Goal: Task Accomplishment & Management: Use online tool/utility

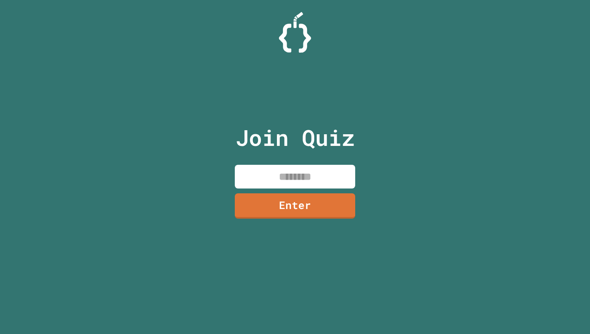
click at [294, 176] on input at bounding box center [295, 177] width 120 height 24
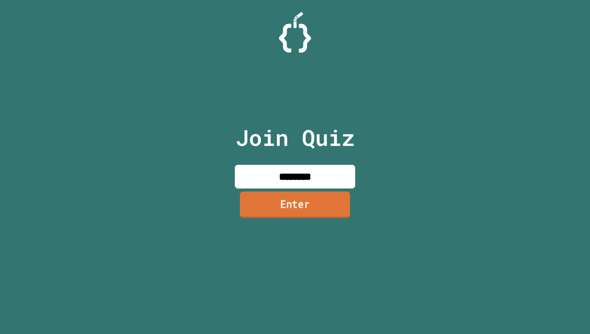
type input "********"
click at [301, 210] on link "Enter" at bounding box center [295, 204] width 110 height 27
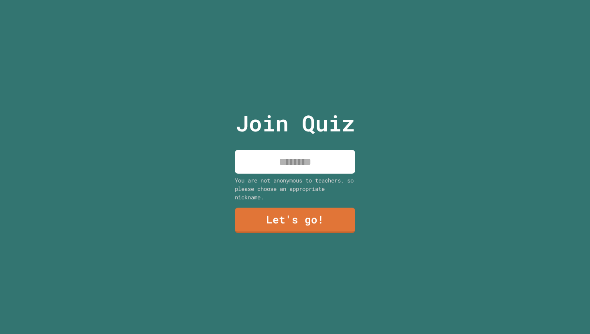
click at [297, 161] on input at bounding box center [295, 162] width 120 height 24
type input "*******"
click at [298, 223] on link "Let's go!" at bounding box center [295, 220] width 120 height 25
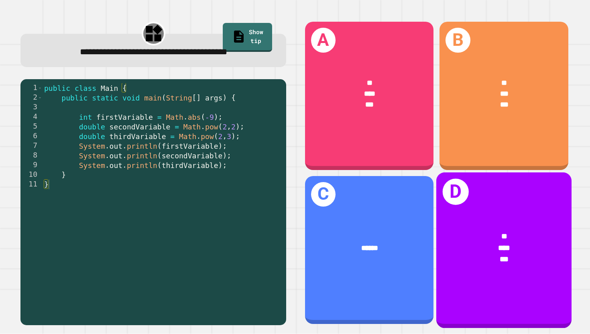
click at [488, 222] on div "* *** ***" at bounding box center [503, 247] width 135 height 65
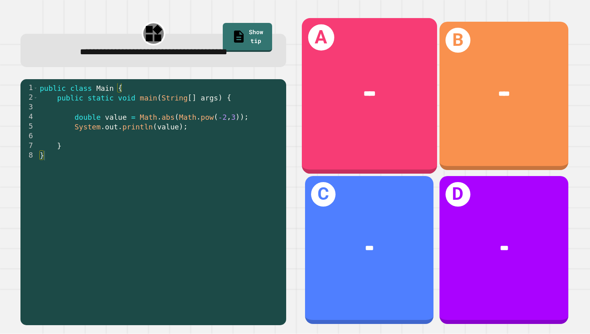
click at [334, 120] on div "A ****" at bounding box center [369, 95] width 135 height 155
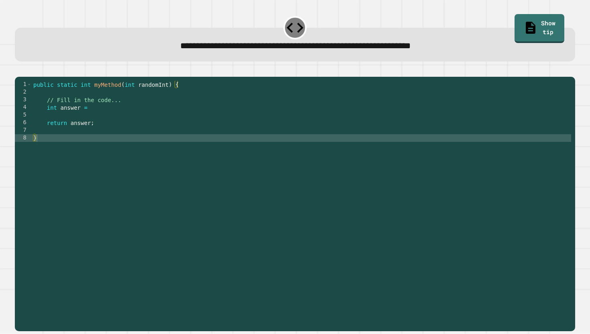
click at [176, 118] on div "public static int myMethod ( int randomInt ) { // Fill in the code... int answe…" at bounding box center [302, 203] width 540 height 244
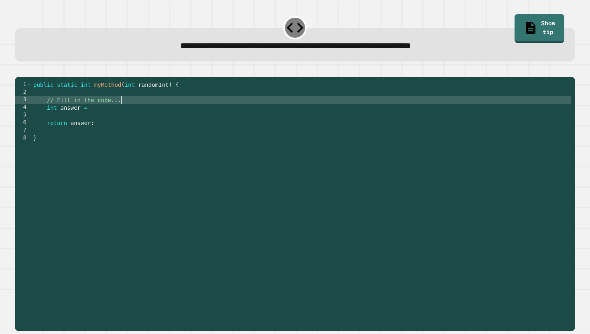
click at [170, 113] on div "public static int myMethod ( int randomInt ) { // Fill in the code... int answe…" at bounding box center [302, 203] width 540 height 244
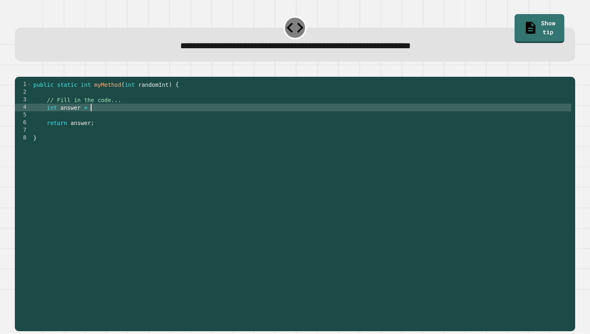
click at [168, 118] on div "public static int myMethod ( int randomInt ) { // Fill in the code... int answe…" at bounding box center [302, 203] width 540 height 244
click at [201, 118] on div "public static int myMethod ( int randomInt ) { // Fill in the code... int answe…" at bounding box center [302, 203] width 540 height 244
type textarea "**********"
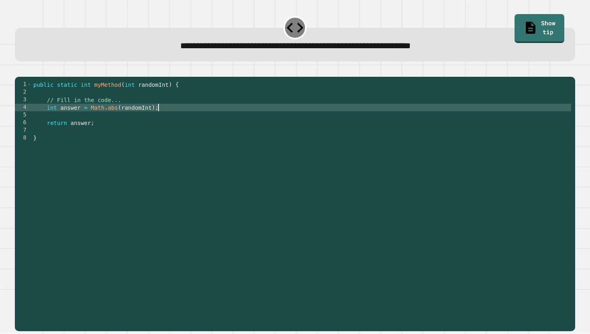
click at [27, 76] on icon "button" at bounding box center [24, 75] width 4 height 6
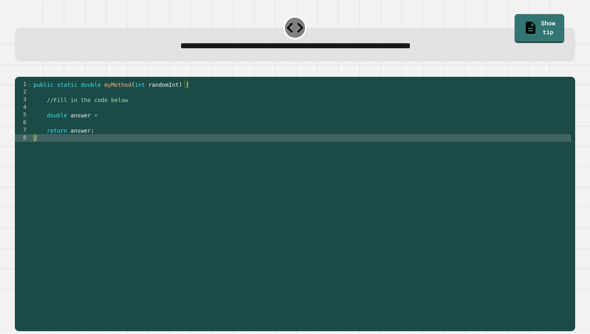
click at [127, 126] on div "public static double myMethod ( int randomInt ) { //Fill in the code below doub…" at bounding box center [302, 203] width 540 height 244
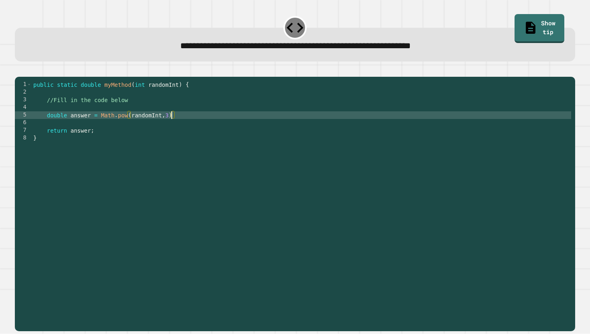
scroll to position [0, 10]
click at [180, 127] on div "public static double myMethod ( int randomInt ) { //Fill in the code below doub…" at bounding box center [302, 203] width 540 height 244
type textarea "**********"
click at [27, 76] on icon "button" at bounding box center [24, 75] width 4 height 6
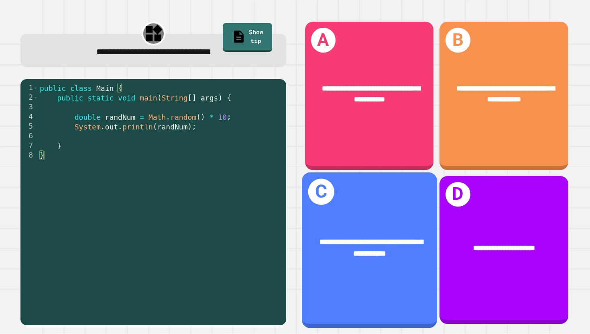
click at [348, 227] on div "**********" at bounding box center [369, 247] width 135 height 53
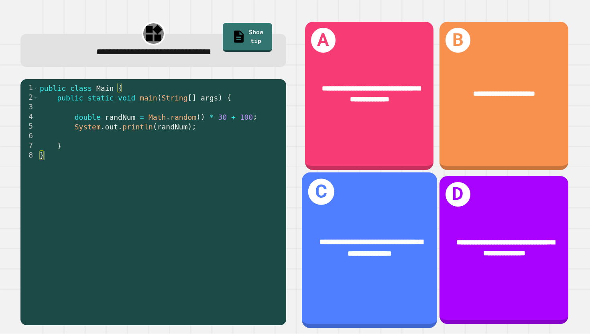
click at [415, 254] on div "**********" at bounding box center [369, 247] width 105 height 23
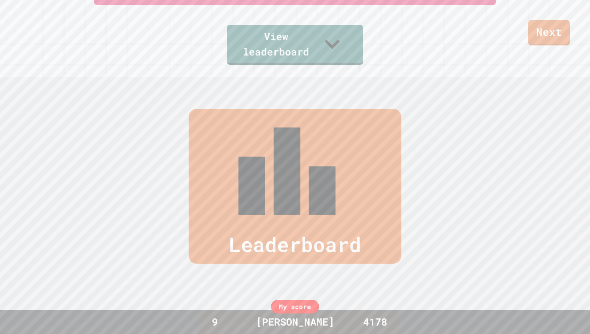
scroll to position [334, 0]
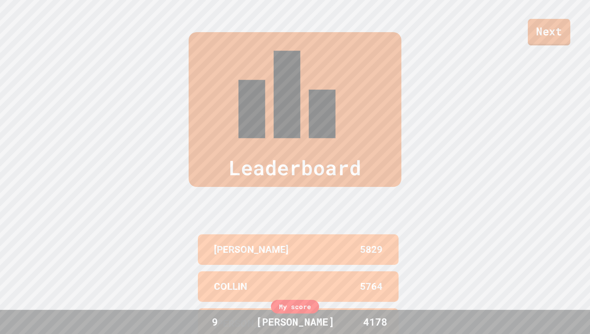
click at [546, 28] on link "Next" at bounding box center [549, 32] width 43 height 27
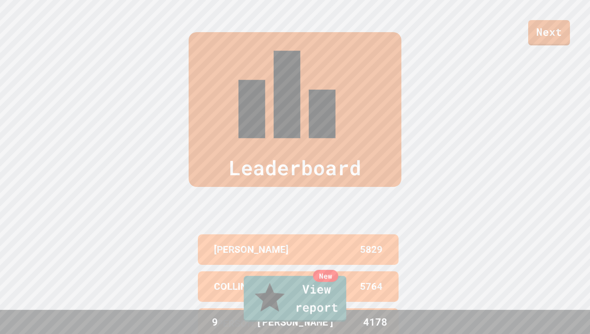
click at [324, 312] on link "New View report" at bounding box center [295, 298] width 102 height 46
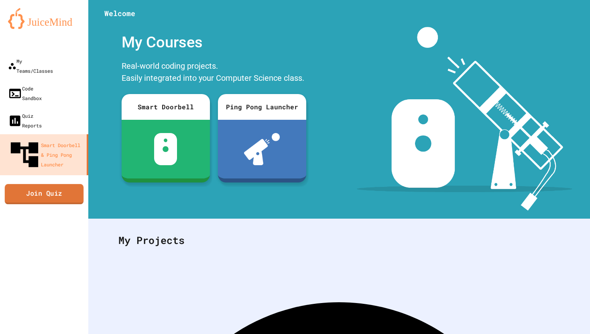
click at [41, 184] on link "Join Quiz" at bounding box center [44, 194] width 79 height 20
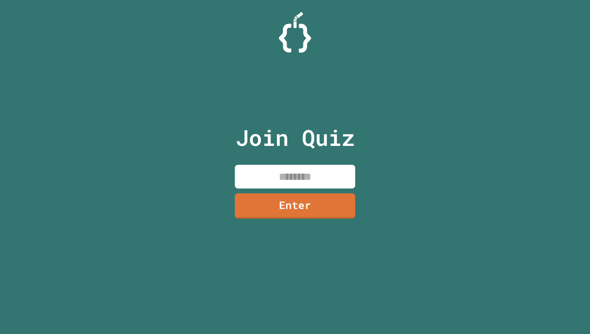
click at [296, 173] on input at bounding box center [295, 177] width 120 height 24
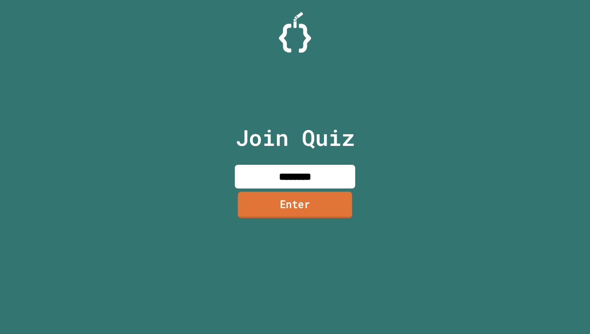
type input "********"
click at [283, 203] on link "Enter" at bounding box center [295, 205] width 114 height 27
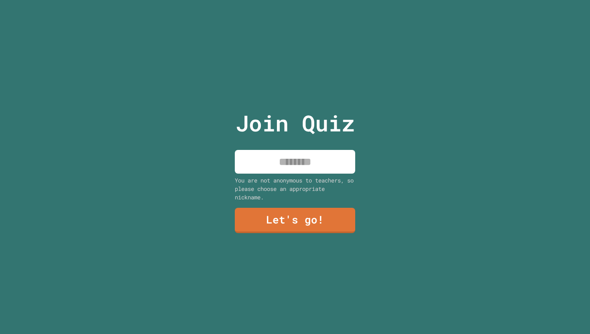
click at [297, 161] on input at bounding box center [295, 162] width 120 height 24
type input "*******"
click at [273, 228] on link "Let's go!" at bounding box center [295, 220] width 120 height 25
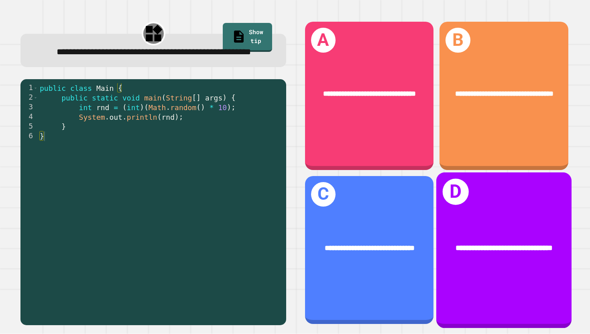
click at [488, 242] on div "**********" at bounding box center [504, 248] width 105 height 12
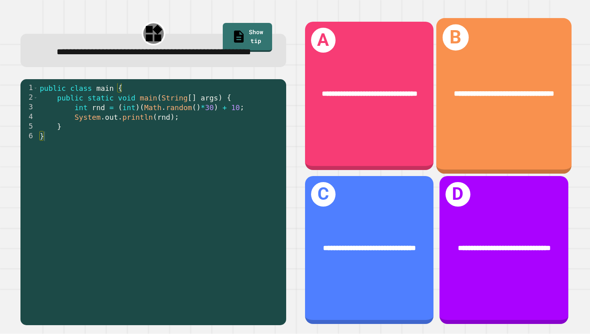
click at [501, 131] on div "**********" at bounding box center [503, 95] width 135 height 155
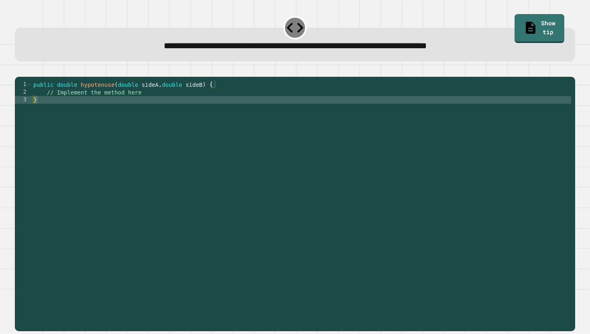
click at [317, 101] on div "public double hypotenuse ( double sideA , double sideB ) { // Implement the met…" at bounding box center [302, 203] width 540 height 244
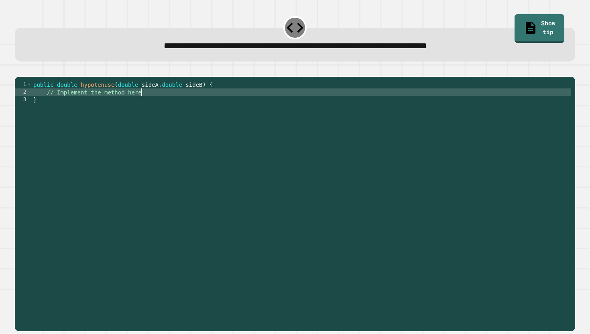
type textarea "**********"
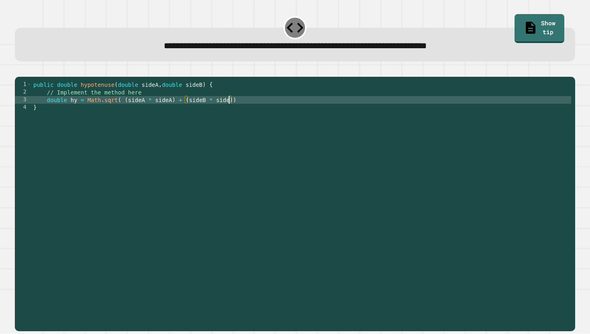
scroll to position [0, 14]
click at [304, 113] on div "public double hypotenuse ( double sideA , double sideB ) { // Implement the met…" at bounding box center [302, 203] width 540 height 244
type textarea "**********"
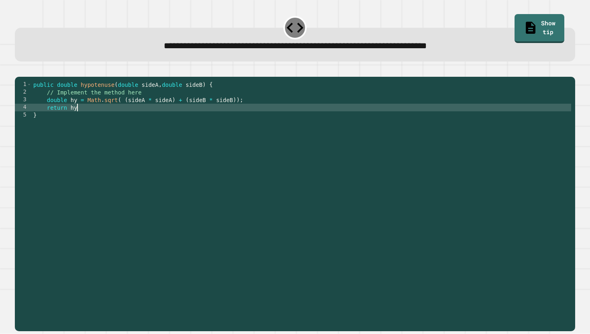
scroll to position [0, 3]
type textarea "**********"
click at [19, 70] on icon "button" at bounding box center [19, 70] width 0 height 0
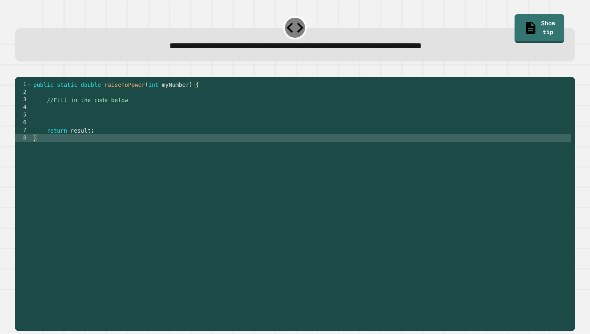
click at [118, 115] on div "public static double raiseToPower ( int myNumber ) { //Fill in the code below r…" at bounding box center [302, 203] width 540 height 244
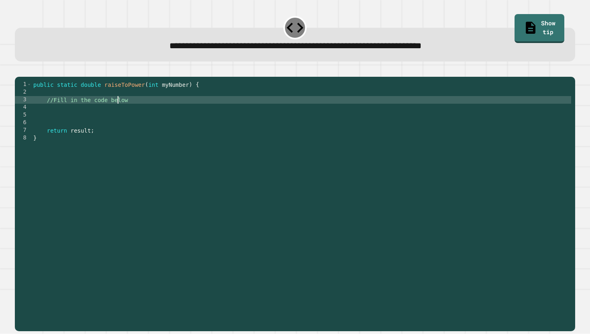
click at [118, 115] on div "public static double raiseToPower ( int myNumber ) { //Fill in the code below r…" at bounding box center [302, 203] width 540 height 244
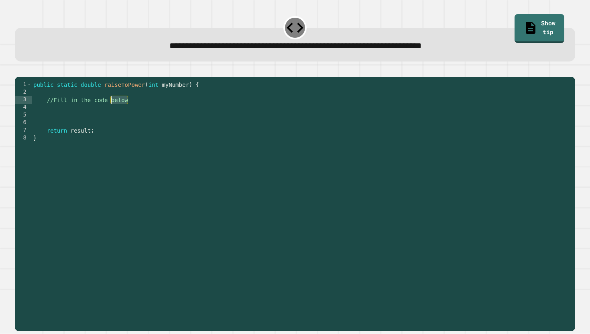
click at [118, 115] on div "public static double raiseToPower ( int myNumber ) { //Fill in the code below r…" at bounding box center [302, 203] width 540 height 244
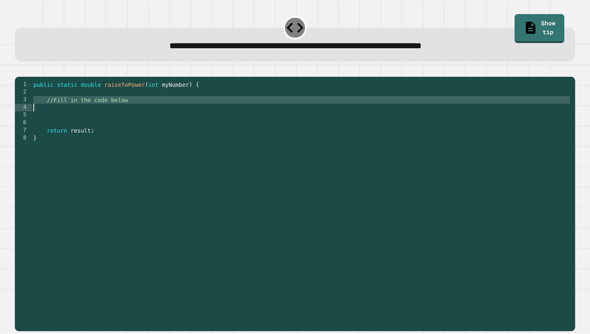
type textarea "**********"
click at [46, 112] on div "public static double raiseToPower ( int myNumber ) { math . Pow return result ;…" at bounding box center [302, 203] width 540 height 244
click at [143, 112] on div "public static double raiseToPower ( int myNumber ) { int result = math . Pow re…" at bounding box center [302, 203] width 540 height 244
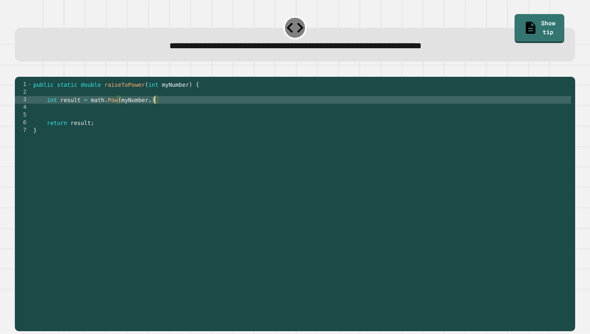
scroll to position [0, 8]
click at [188, 114] on div "public static double raiseToPower ( int myNumber ) { int result = math . Pow ( …" at bounding box center [302, 203] width 540 height 244
click at [19, 70] on button "button" at bounding box center [19, 70] width 0 height 0
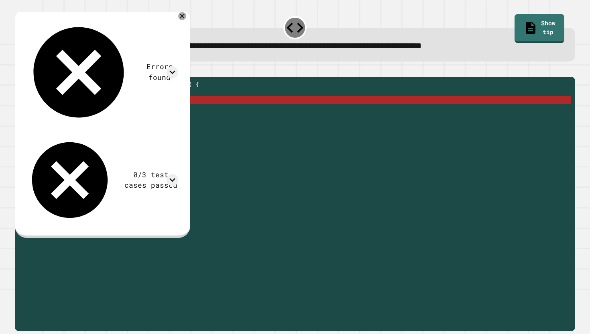
click at [60, 112] on div "public static double raiseToPower ( int myNumber ) { int result = math . Pow ( …" at bounding box center [302, 203] width 540 height 244
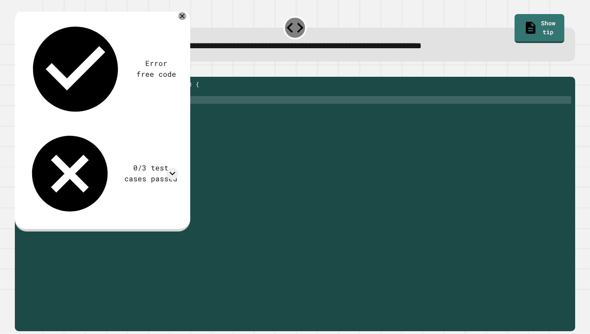
scroll to position [0, 8]
click at [19, 70] on icon "button" at bounding box center [19, 70] width 0 height 0
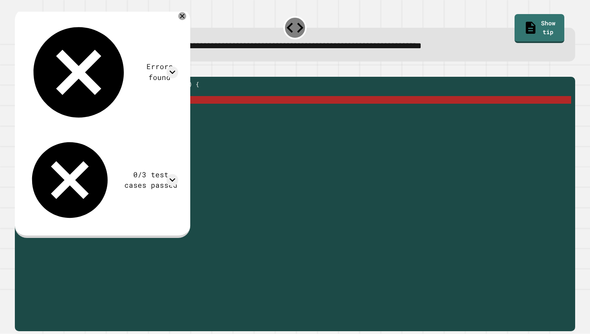
click at [99, 112] on div "public static double raiseToPower ( int myNumber ) { result = math . Pow ( myNu…" at bounding box center [302, 203] width 540 height 244
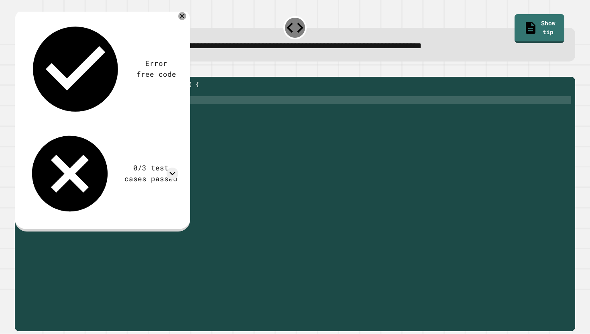
scroll to position [0, 5]
type textarea "**********"
click at [19, 70] on icon "button" at bounding box center [19, 70] width 0 height 0
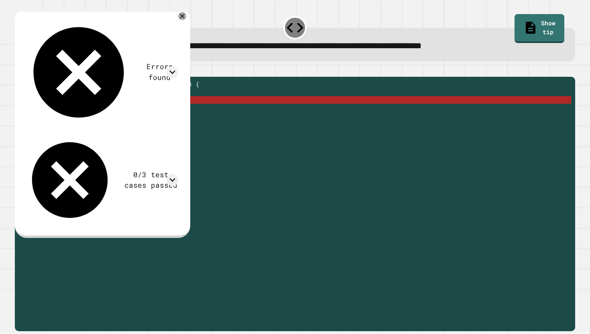
click at [114, 117] on div "public static double raiseToPower ( int myNumber ) { result = math . pow ( myNu…" at bounding box center [302, 203] width 540 height 244
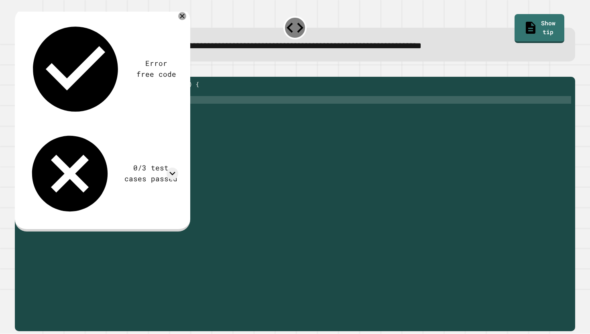
type textarea "**********"
click at [102, 119] on div "public static double raiseToPower ( int myNumber ) { result = math . pow ( myNu…" at bounding box center [302, 203] width 540 height 244
click at [114, 124] on div "public static double raiseToPower ( int myNumber ) { result = math . pow ( myNu…" at bounding box center [302, 203] width 540 height 244
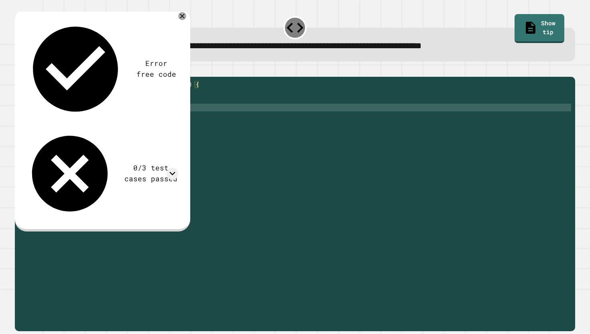
click at [116, 118] on div "public static double raiseToPower ( int myNumber ) { result = math . pow ( myNu…" at bounding box center [302, 203] width 540 height 244
click at [47, 113] on div "public static double raiseToPower ( int myNumber ) { result = math . pow ( myNu…" at bounding box center [302, 203] width 540 height 244
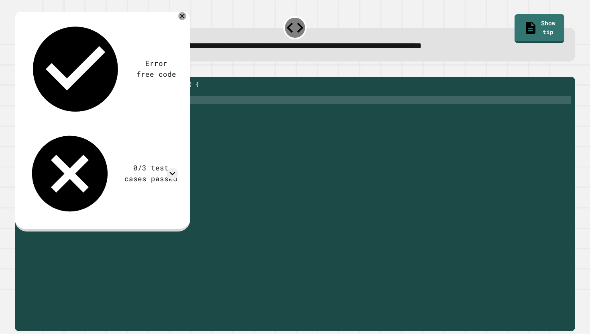
scroll to position [0, 2]
click at [19, 70] on icon "button" at bounding box center [19, 70] width 0 height 0
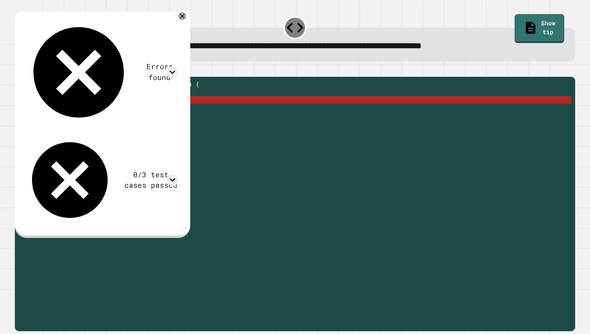
click at [58, 114] on div "public static double raiseToPower ( int myNumber ) { double result = math . pow…" at bounding box center [302, 203] width 540 height 244
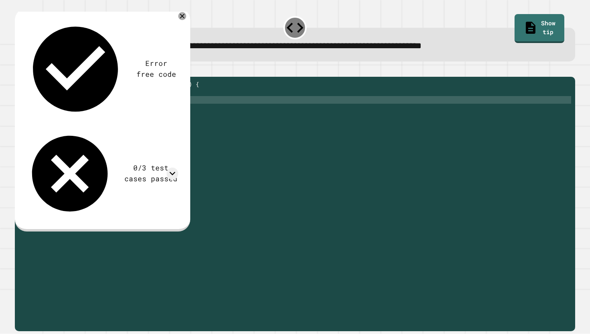
scroll to position [0, 2]
click at [19, 70] on icon "button" at bounding box center [19, 70] width 0 height 0
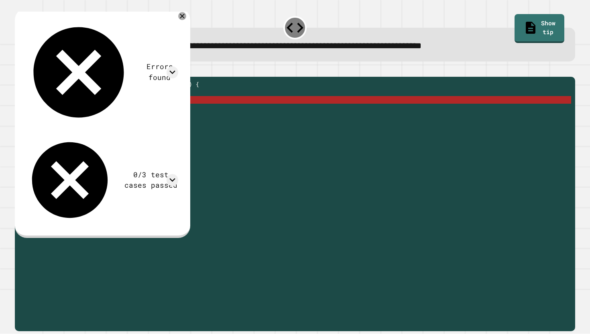
click at [62, 110] on div "public static double raiseToPower ( int myNumber ) { int result = math . pow ( …" at bounding box center [302, 203] width 540 height 244
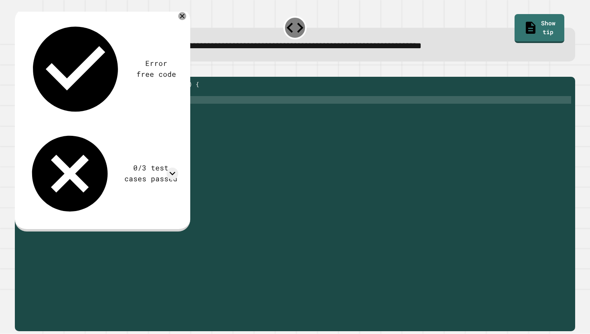
click at [19, 70] on icon "button" at bounding box center [19, 70] width 0 height 0
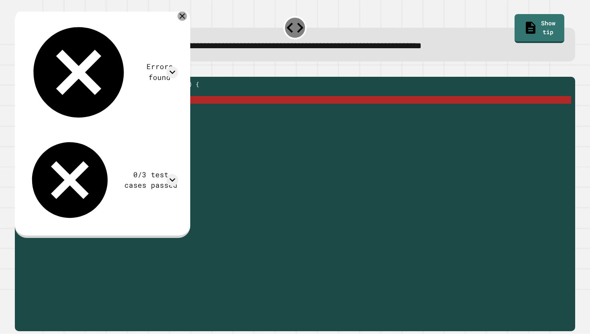
click at [186, 18] on icon at bounding box center [183, 16] width 6 height 6
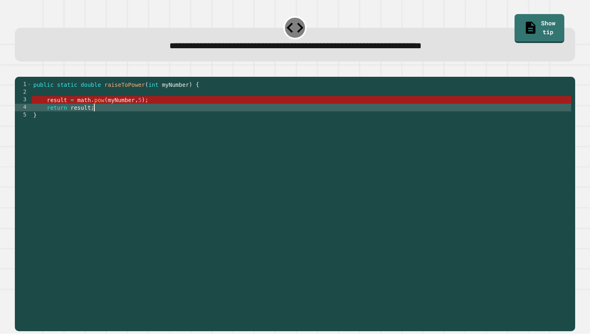
click at [122, 121] on div "public static double raiseToPower ( int myNumber ) { result = math . pow ( myNu…" at bounding box center [302, 203] width 540 height 244
click at [110, 111] on div "public static double raiseToPower ( int myNumber ) { result = math . pow ( myNu…" at bounding box center [302, 203] width 540 height 244
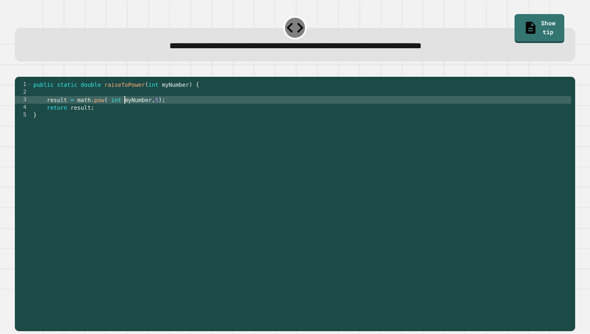
scroll to position [0, 6]
click at [19, 70] on button "button" at bounding box center [19, 70] width 0 height 0
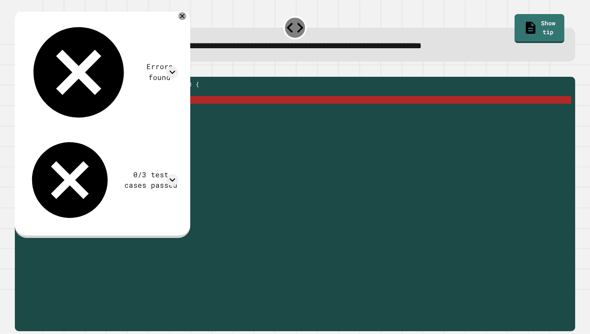
click at [122, 112] on div "public static double raiseToPower ( int myNumber ) { result = math . pow ( int …" at bounding box center [302, 203] width 540 height 244
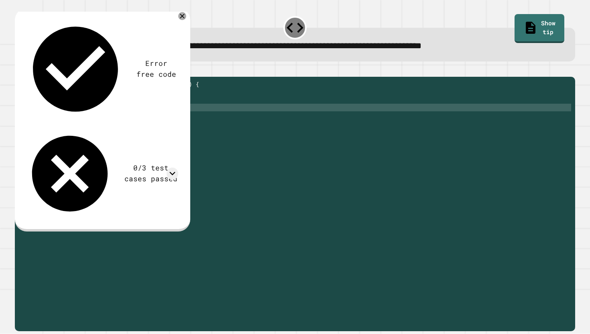
click at [91, 120] on div "public static double raiseToPower ( int myNumber ) { result = math . pow ( myNu…" at bounding box center [302, 203] width 540 height 244
click at [71, 120] on div "public static double raiseToPower ( int myNumber ) { result = math . pow ( myNu…" at bounding box center [302, 203] width 540 height 244
click at [114, 111] on div "public static double raiseToPower ( int myNumber ) { result = math . pow ( myNu…" at bounding box center [302, 203] width 540 height 244
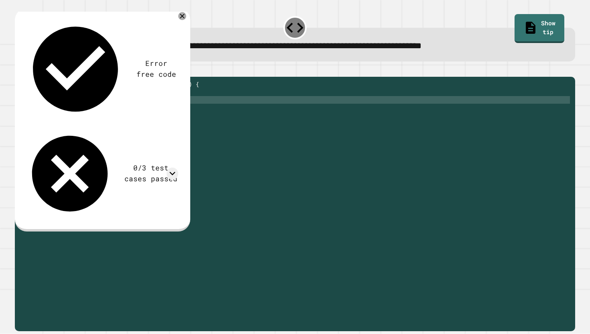
drag, startPoint x: 46, startPoint y: 111, endPoint x: 162, endPoint y: 116, distance: 115.8
click at [162, 116] on div "public static double raiseToPower ( int myNumber ) { result = math . pow ( myNu…" at bounding box center [302, 203] width 540 height 244
click at [160, 116] on div "public static double raiseToPower ( int myNumber ) { result = math . pow ( myNu…" at bounding box center [302, 203] width 540 height 244
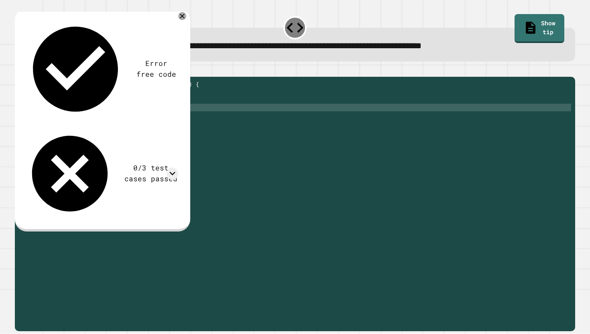
click at [115, 111] on div "public static double raiseToPower ( int myNumber ) { result = math . pow ( myNu…" at bounding box center [302, 203] width 540 height 244
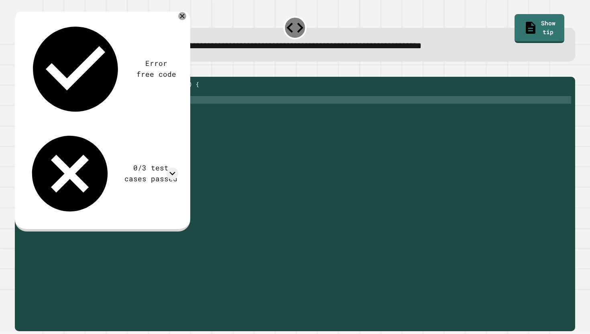
click at [19, 70] on icon "button" at bounding box center [19, 70] width 0 height 0
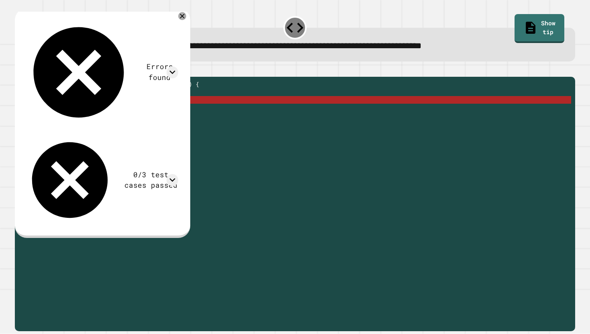
click at [84, 119] on div "public static double raiseToPower ( int myNumber ) { result = math . pow ( myNu…" at bounding box center [302, 203] width 540 height 244
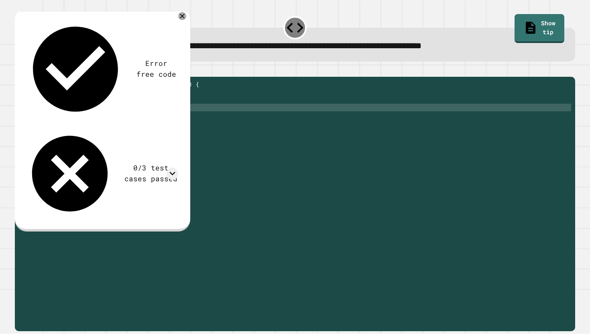
scroll to position [0, 8]
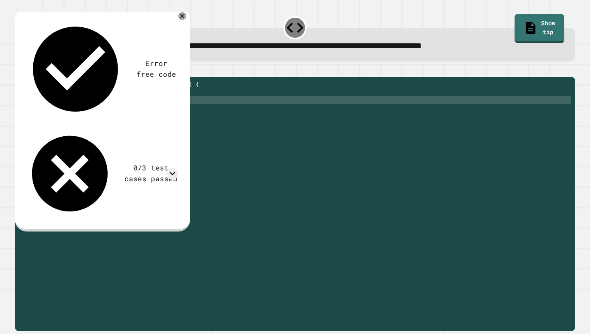
click at [156, 112] on div "public static double raiseToPower ( int myNumber ) { result = math . pow ( myNu…" at bounding box center [302, 203] width 540 height 244
type textarea "*"
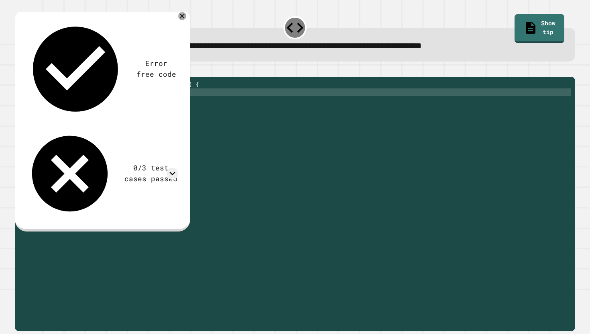
click at [19, 70] on icon "button" at bounding box center [19, 70] width 0 height 0
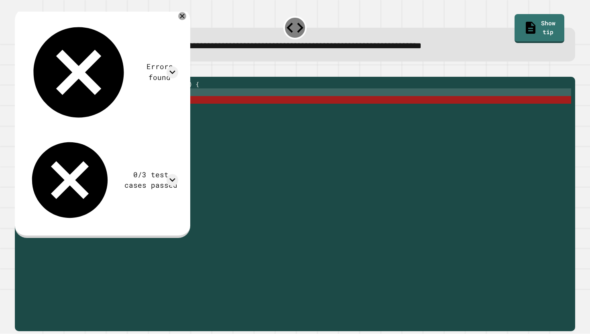
click at [108, 112] on div "public static double raiseToPower ( int myNumber ) { return ( math . pow ( myNu…" at bounding box center [302, 203] width 540 height 244
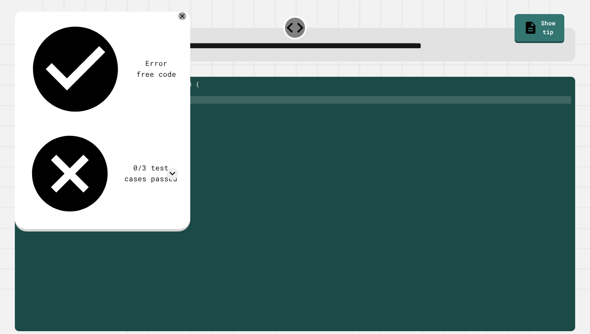
scroll to position [0, 5]
click at [78, 114] on div "public static double raiseToPower ( int myNumber ) { return ( math . pow ( MyNu…" at bounding box center [302, 203] width 540 height 244
click at [108, 111] on div "public static double raiseToPower ( int myNumber ) { return ( Math . pow ( MyNu…" at bounding box center [302, 203] width 540 height 244
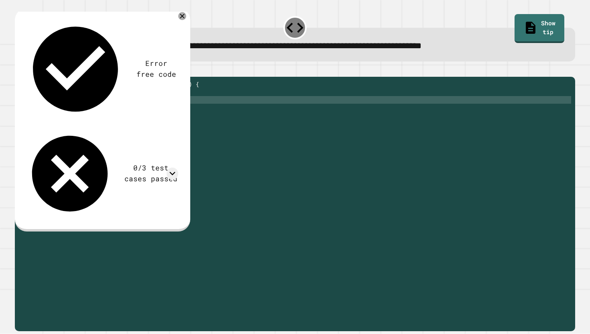
type textarea "**********"
click at [19, 70] on icon "button" at bounding box center [19, 70] width 0 height 0
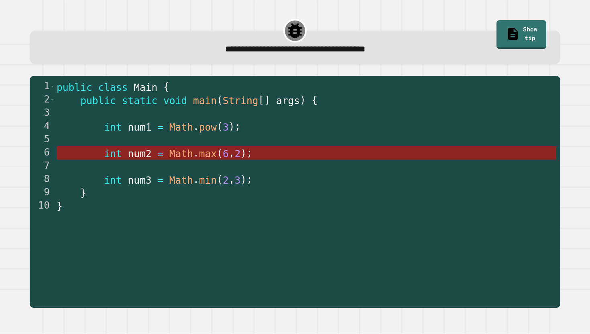
click at [235, 153] on span "2" at bounding box center [238, 154] width 6 height 12
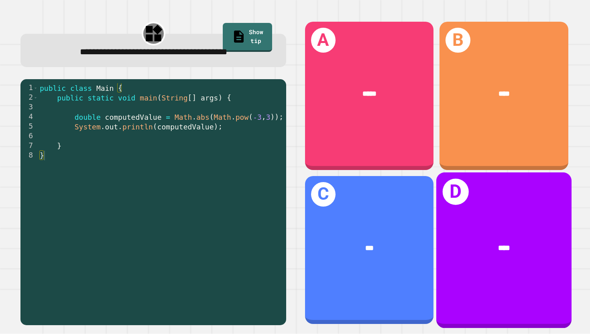
click at [512, 249] on div "****" at bounding box center [504, 248] width 105 height 12
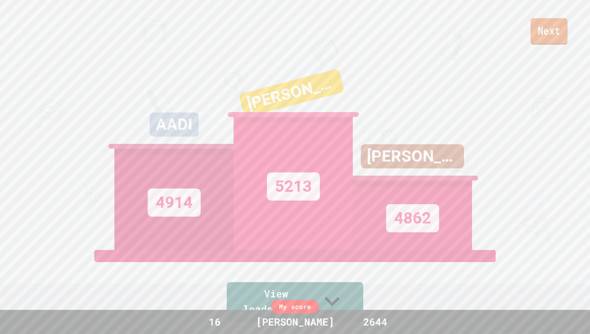
click at [551, 42] on link "Next" at bounding box center [549, 31] width 37 height 27
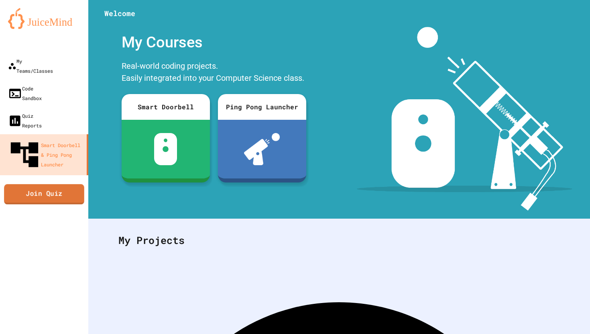
click at [70, 184] on link "Join Quiz" at bounding box center [44, 194] width 80 height 20
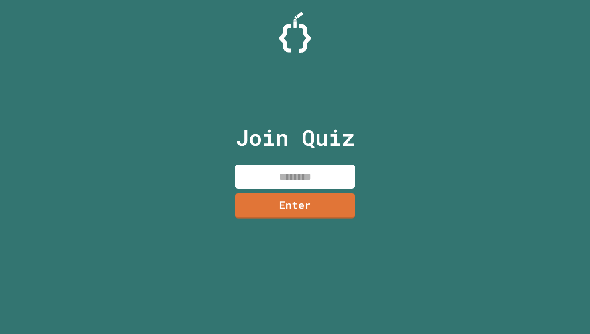
click at [304, 173] on input at bounding box center [295, 177] width 120 height 24
type input "********"
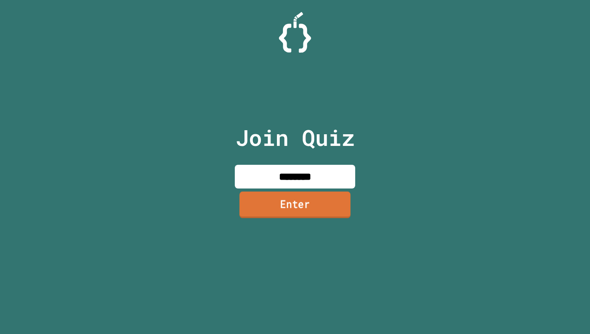
click at [310, 208] on link "Enter" at bounding box center [295, 204] width 111 height 27
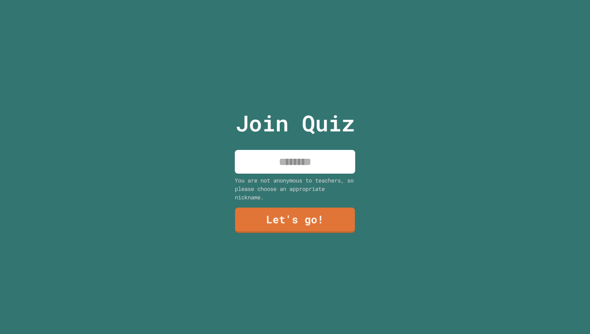
click at [308, 151] on input at bounding box center [295, 162] width 120 height 24
type input "*******"
click at [301, 221] on link "Let's go!" at bounding box center [295, 219] width 113 height 27
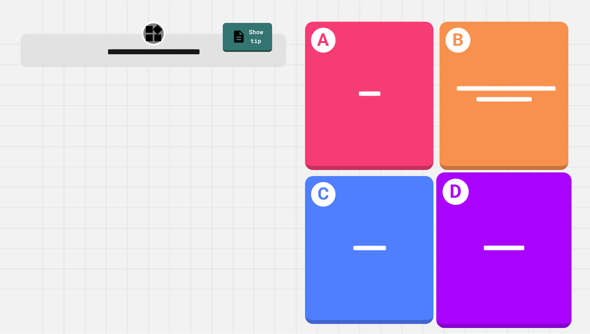
click at [512, 241] on div "**********" at bounding box center [503, 248] width 135 height 42
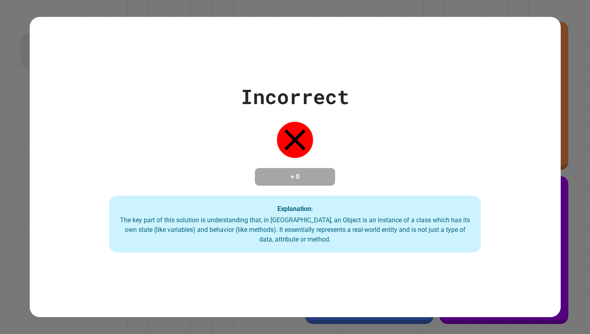
click at [471, 235] on div "The key part of this solution is understanding that, in [GEOGRAPHIC_DATA], an O…" at bounding box center [295, 229] width 356 height 29
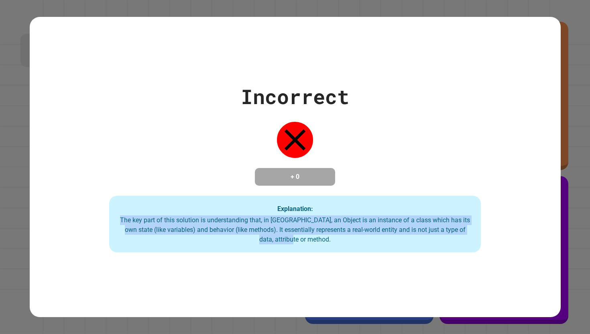
click at [471, 235] on div "The key part of this solution is understanding that, in [GEOGRAPHIC_DATA], an O…" at bounding box center [295, 229] width 356 height 29
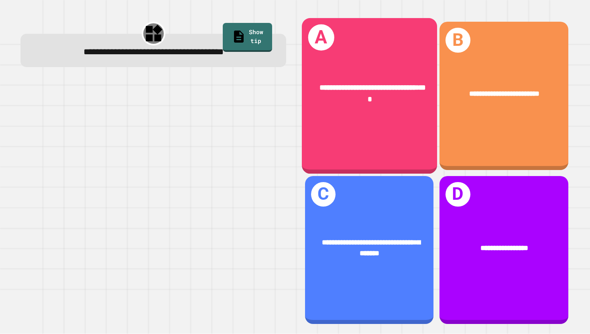
click at [411, 149] on div "**********" at bounding box center [369, 95] width 135 height 155
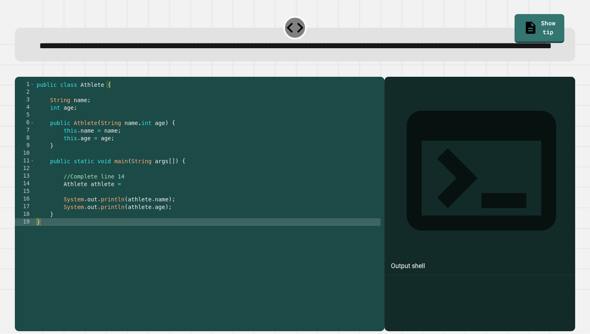
click at [196, 208] on div "public class Athlete { String name ; int age ; public Athlete ( String name , i…" at bounding box center [208, 195] width 346 height 229
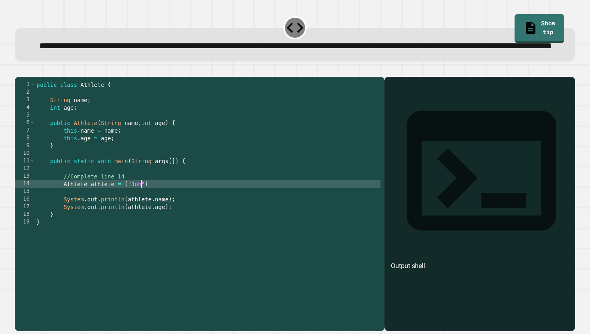
scroll to position [0, 7]
click at [210, 208] on div "public class Athlete { String name ; int age ; public Athlete ( String name , i…" at bounding box center [208, 195] width 346 height 229
click at [19, 70] on button "button" at bounding box center [19, 70] width 0 height 0
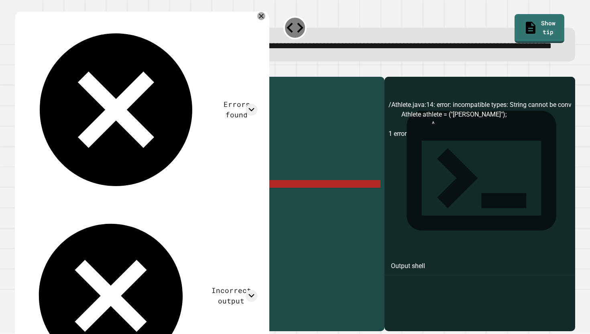
click at [128, 210] on div "public class Athlete { String name ; int age ; public Athlete ( String name , i…" at bounding box center [208, 195] width 346 height 229
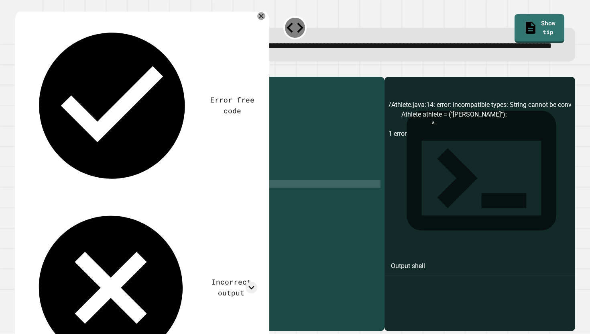
click at [192, 211] on div "public class Athlete { String name ; int age ; public Athlete ( String name , i…" at bounding box center [208, 195] width 346 height 229
click at [19, 70] on icon "button" at bounding box center [19, 70] width 0 height 0
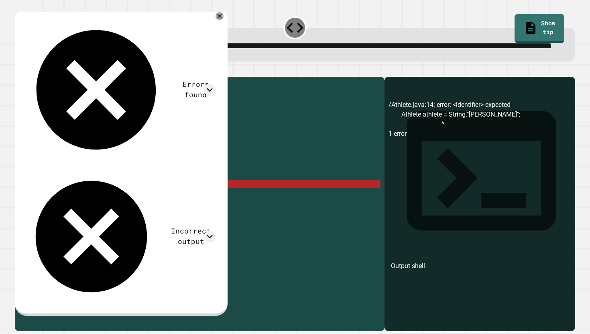
click at [148, 210] on div "public class Athlete { String name ; int age ; public Athlete ( String name , i…" at bounding box center [208, 195] width 346 height 229
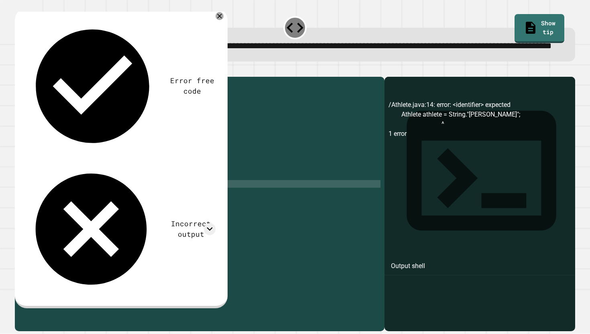
scroll to position [0, 8]
click at [179, 212] on div "public class Athlete { String name ; int age ; public Athlete ( String name , i…" at bounding box center [208, 195] width 346 height 229
click at [19, 70] on icon "button" at bounding box center [19, 70] width 0 height 0
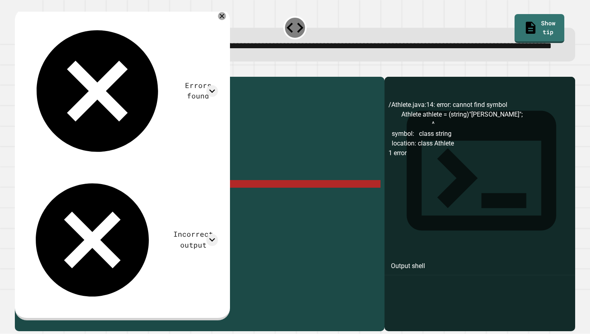
click at [153, 210] on div "public class Athlete { String name ; int age ; public Athlete ( String name , i…" at bounding box center [208, 195] width 346 height 229
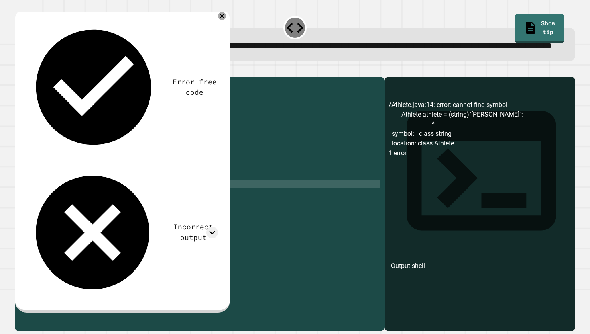
scroll to position [0, 8]
click at [176, 210] on div "public class Athlete { String name ; int age ; public Athlete ( String name , i…" at bounding box center [208, 195] width 346 height 229
click at [27, 78] on icon "button" at bounding box center [24, 75] width 4 height 6
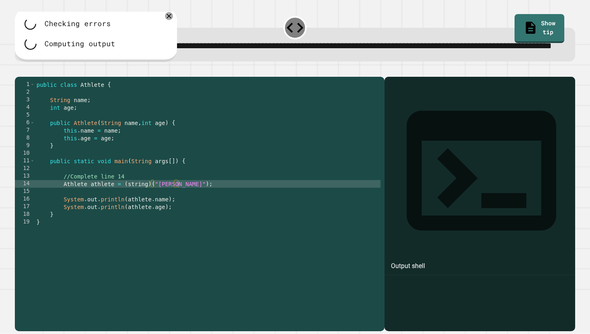
click at [152, 210] on div "public class Athlete { String name ; int age ; public Athlete ( String name , i…" at bounding box center [208, 195] width 346 height 229
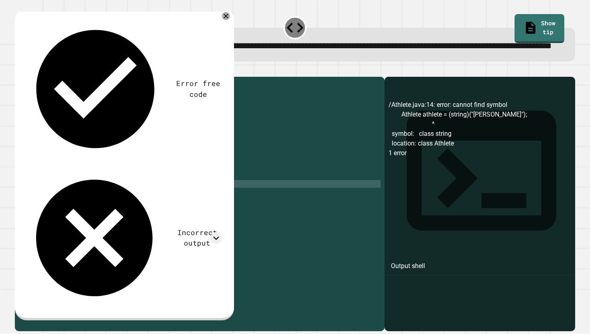
scroll to position [0, 8]
click at [185, 210] on div "public class Athlete { String name ; int age ; public Athlete ( String name , i…" at bounding box center [208, 195] width 346 height 229
click at [163, 226] on div "public class Athlete { String name ; int age ; public Athlete ( String name , i…" at bounding box center [208, 195] width 346 height 229
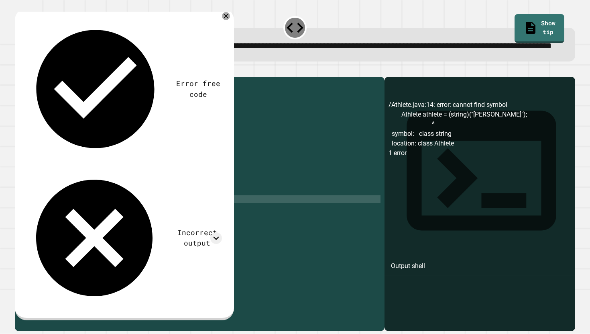
click at [163, 226] on div "public class Athlete { String name ; int age ; public Athlete ( String name , i…" at bounding box center [208, 195] width 346 height 229
drag, startPoint x: 157, startPoint y: 214, endPoint x: 63, endPoint y: 208, distance: 94.1
click at [63, 208] on div "public class Athlete { String name ; int age ; public Athlete ( String name , i…" at bounding box center [208, 195] width 346 height 229
type textarea "**********"
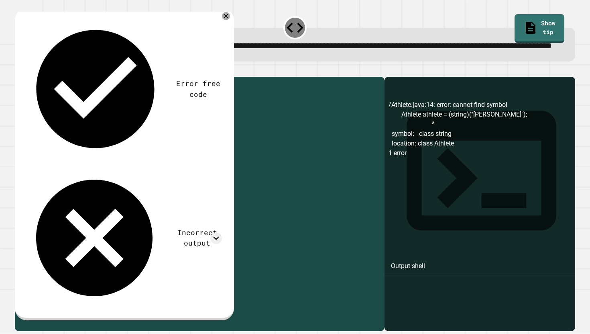
scroll to position [0, 2]
click at [19, 70] on icon "button" at bounding box center [19, 70] width 0 height 0
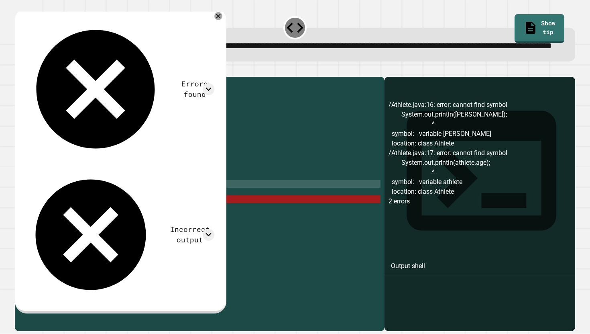
click at [96, 209] on div "public class Athlete { String name ; int age ; public Athlete ( String name , i…" at bounding box center [208, 195] width 346 height 229
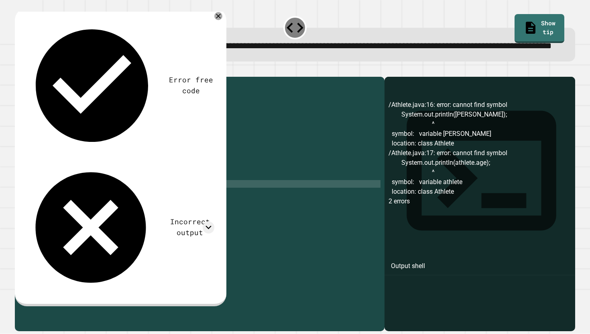
scroll to position [0, 10]
click at [134, 224] on div "public class Athlete { String name ; int age ; public Athlete ( String name , i…" at bounding box center [208, 195] width 346 height 229
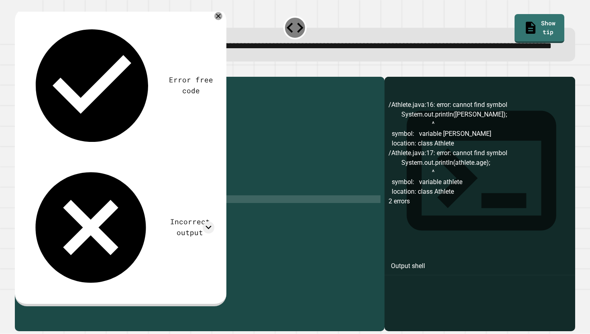
scroll to position [0, 9]
click at [26, 78] on icon "button" at bounding box center [24, 75] width 4 height 6
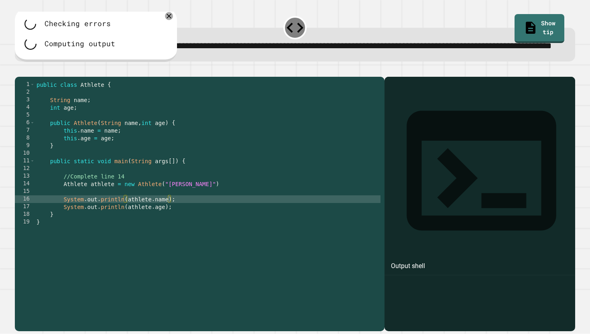
click at [243, 208] on div "public class Athlete { String name ; int age ; public Athlete ( String name , i…" at bounding box center [208, 195] width 346 height 229
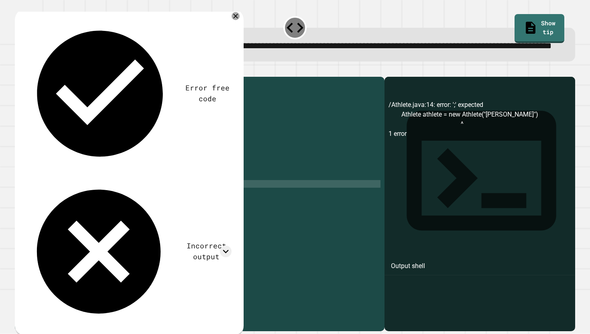
scroll to position [0, 10]
click at [19, 70] on icon "button" at bounding box center [19, 70] width 0 height 0
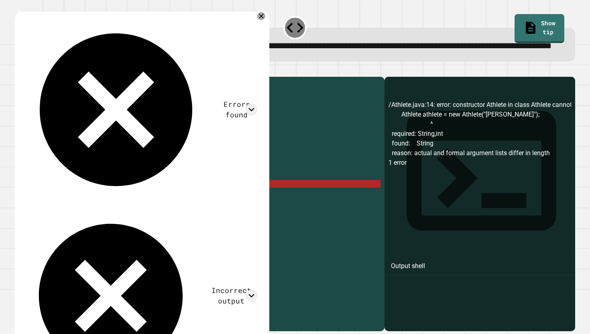
click at [114, 210] on div "public class Athlete { String name ; int age ; public Athlete ( String name , i…" at bounding box center [208, 195] width 346 height 229
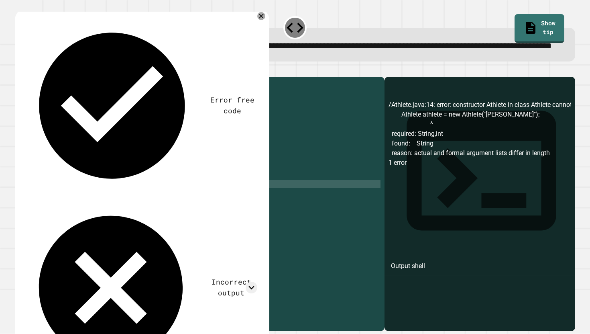
scroll to position [0, 5]
type textarea "**********"
click at [19, 70] on icon "button" at bounding box center [19, 70] width 0 height 0
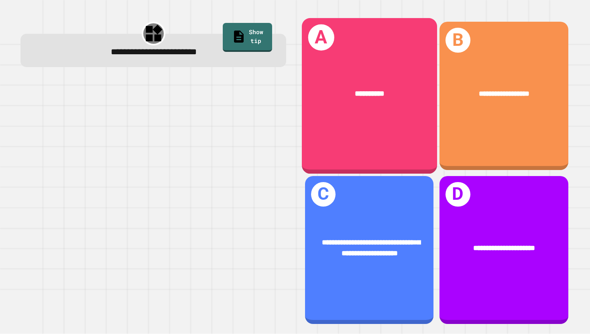
click at [379, 132] on div "**********" at bounding box center [369, 95] width 135 height 155
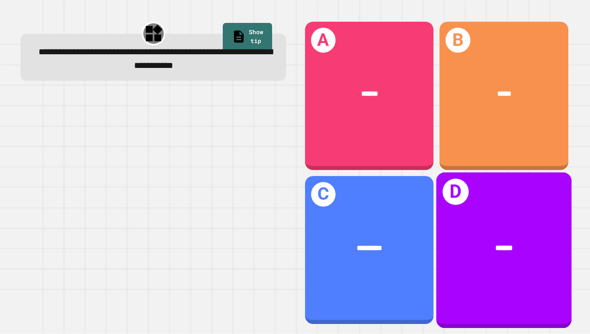
click at [486, 213] on div "D ******" at bounding box center [503, 249] width 135 height 155
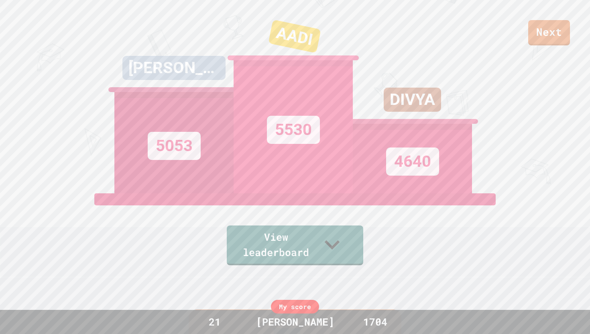
scroll to position [0, 0]
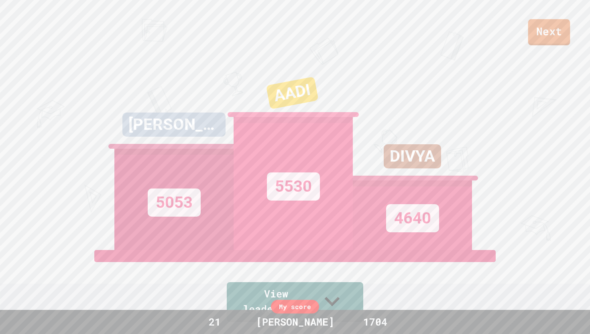
click at [559, 33] on link "Next" at bounding box center [549, 32] width 42 height 26
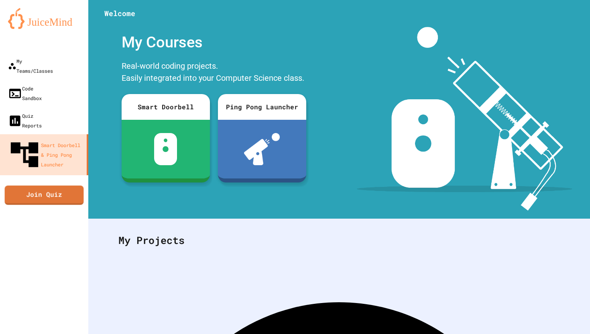
click at [49, 163] on div "My Teams/Classes Code Sandbox Quiz Reports Smart Doorbell & Ping Pong Launcher …" at bounding box center [44, 167] width 88 height 334
click at [49, 184] on link "Join Quiz" at bounding box center [44, 194] width 77 height 20
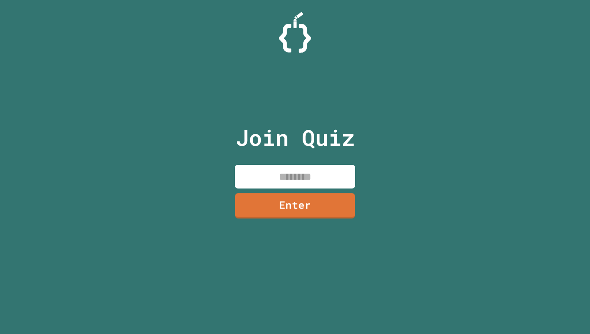
click at [274, 181] on input at bounding box center [295, 177] width 120 height 24
type input "********"
click at [277, 208] on link "Enter" at bounding box center [295, 205] width 118 height 27
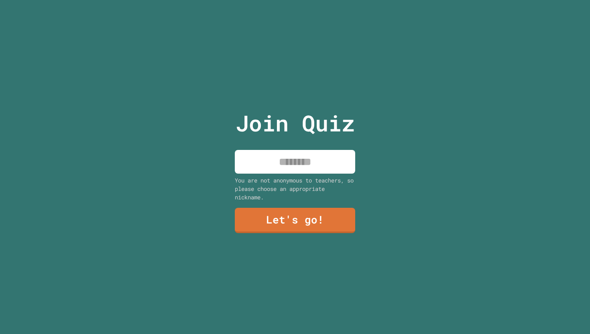
click at [298, 155] on input at bounding box center [295, 162] width 120 height 24
type input "*******"
click at [296, 223] on link "Let's go!" at bounding box center [296, 219] width 118 height 27
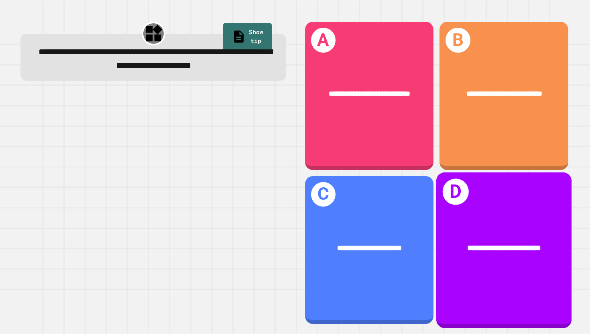
click at [504, 223] on div "**********" at bounding box center [503, 249] width 135 height 155
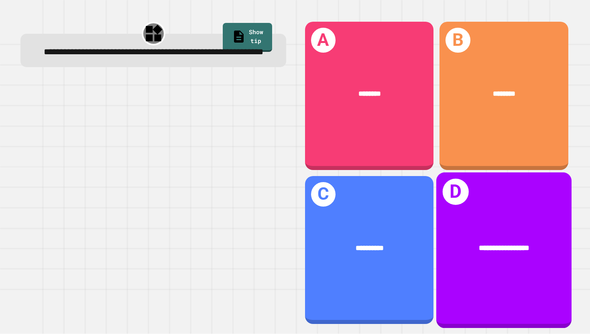
click at [530, 266] on div "**********" at bounding box center [503, 248] width 135 height 42
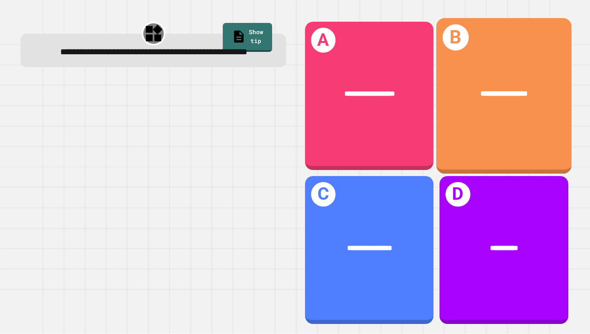
click at [491, 110] on div "**********" at bounding box center [503, 94] width 135 height 42
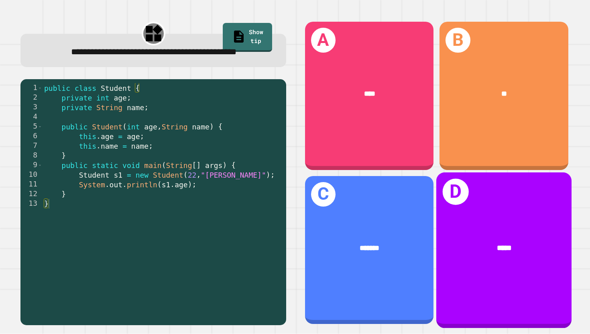
click at [464, 224] on div "D *****" at bounding box center [503, 249] width 135 height 155
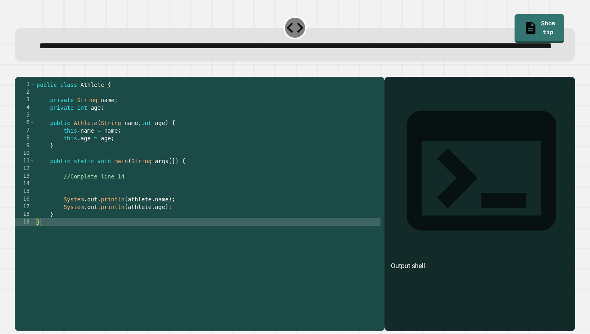
click at [119, 208] on div "public class Athlete { private String name ; private int age ; public Athlete (…" at bounding box center [208, 195] width 346 height 229
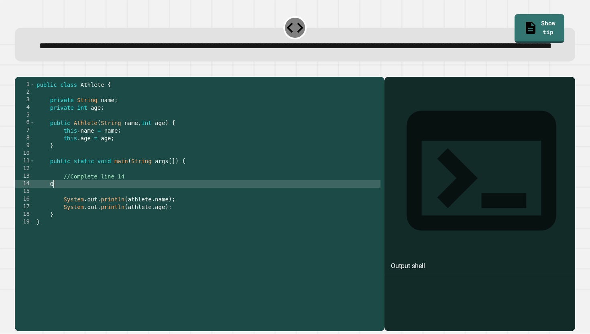
scroll to position [0, 1]
type textarea "*"
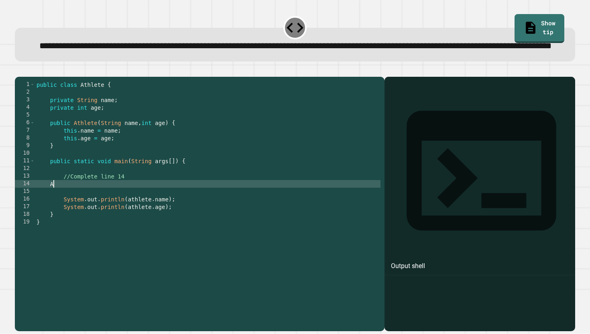
type textarea "*"
click at [193, 204] on div "public class Athlete { private String name ; private int age ; public Athlete (…" at bounding box center [208, 195] width 346 height 229
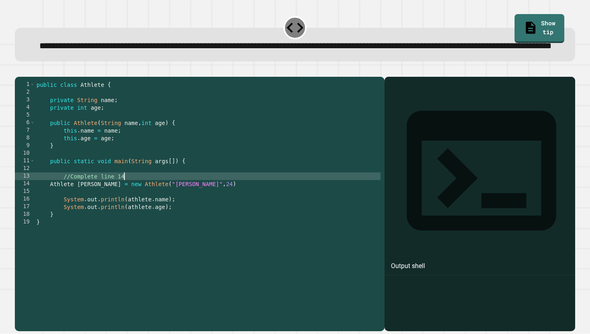
scroll to position [0, 6]
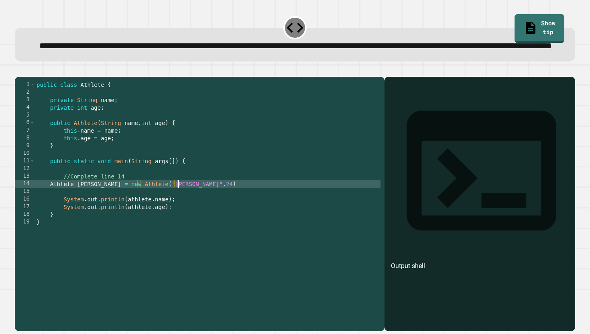
click at [190, 208] on div "public class Athlete { private String name ; private int age ; public Athlete (…" at bounding box center [208, 195] width 346 height 229
click at [27, 78] on icon "button" at bounding box center [24, 75] width 4 height 6
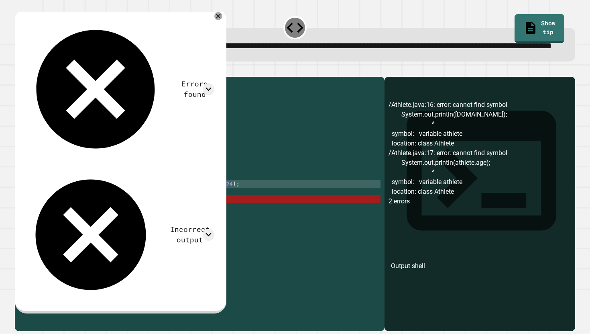
click at [163, 209] on div "public class Athlete { private String name ; private int age ; public Athlete (…" at bounding box center [208, 195] width 346 height 229
drag, startPoint x: 101, startPoint y: 211, endPoint x: 179, endPoint y: 207, distance: 78.0
click at [179, 207] on div "public class Athlete { private String name ; private int age ; public Athlete (…" at bounding box center [208, 195] width 346 height 229
click at [203, 204] on div "public class Athlete { private String name ; private int age ; public Athlete (…" at bounding box center [208, 195] width 346 height 229
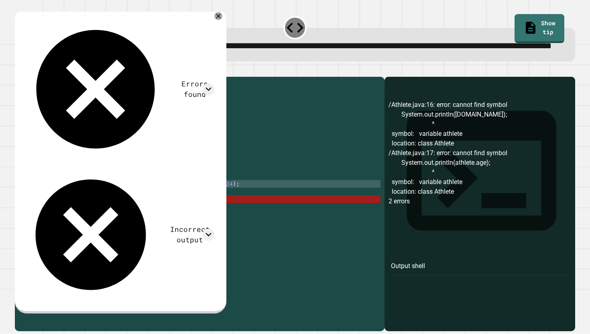
click at [203, 212] on div "public class Athlete { private String name ; private int age ; public Athlete (…" at bounding box center [208, 195] width 346 height 229
click at [84, 209] on div "public class Athlete { private String name ; private int age ; public Athlete (…" at bounding box center [208, 195] width 346 height 229
click at [93, 210] on div "public class Athlete { private String name ; private int age ; public Athlete (…" at bounding box center [208, 195] width 346 height 229
click at [84, 210] on div "public class Athlete { private String name ; private int age ; public Athlete (…" at bounding box center [208, 195] width 346 height 229
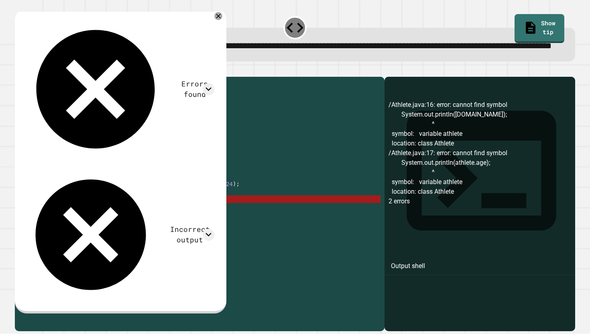
click at [84, 210] on div "public class Athlete { private String name ; private int age ; public Athlete (…" at bounding box center [208, 195] width 346 height 229
click at [100, 210] on div "public class Athlete { private String name ; private int age ; public Athlete (…" at bounding box center [208, 195] width 346 height 229
click at [115, 210] on div "public class Athlete { private String name ; private int age ; public Athlete (…" at bounding box center [208, 195] width 346 height 229
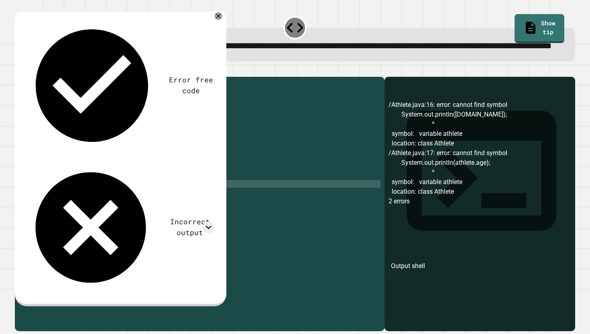
scroll to position [0, 3]
type textarea "**********"
click at [19, 70] on icon "button" at bounding box center [19, 70] width 0 height 0
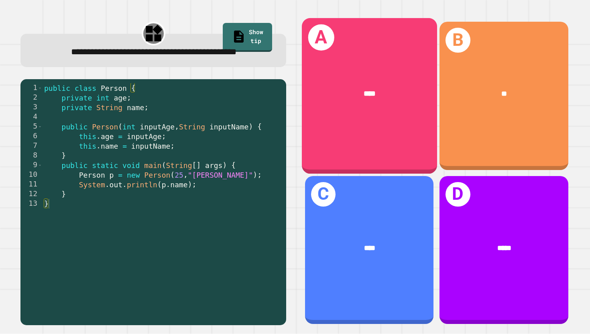
click at [317, 142] on div "A ****" at bounding box center [369, 95] width 135 height 155
